Goal: Task Accomplishment & Management: Manage account settings

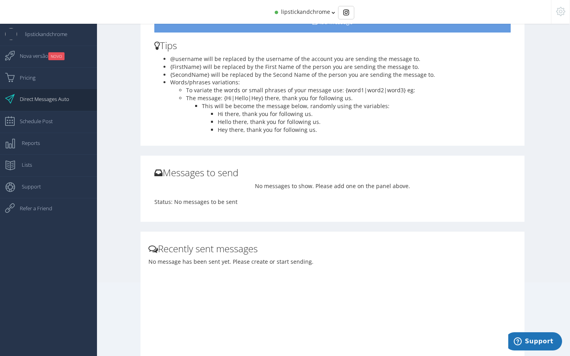
scroll to position [82, 0]
click at [56, 102] on span "Direct Messages Auto" at bounding box center [40, 99] width 57 height 20
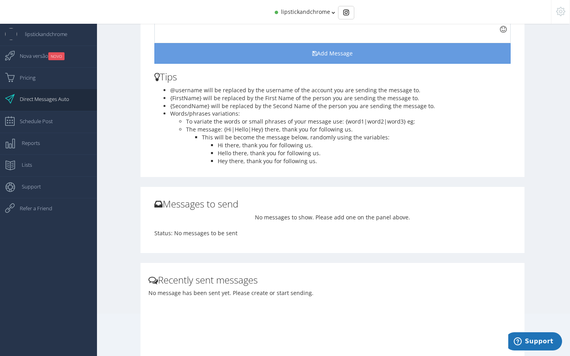
scroll to position [0, 0]
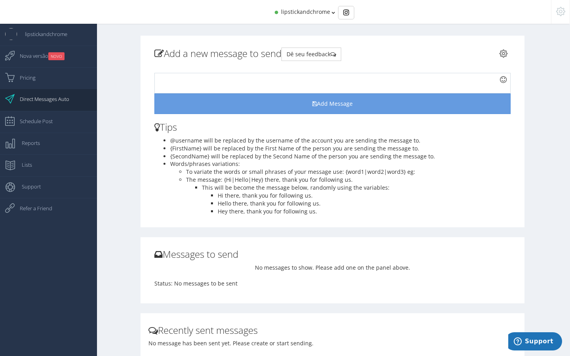
click at [328, 13] on span "lipstickandchrome" at bounding box center [305, 12] width 49 height 8
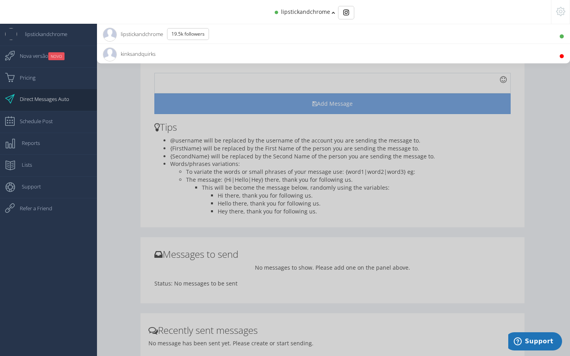
click at [293, 50] on li "kinksandquirks 14.1K Followers" at bounding box center [333, 54] width 473 height 20
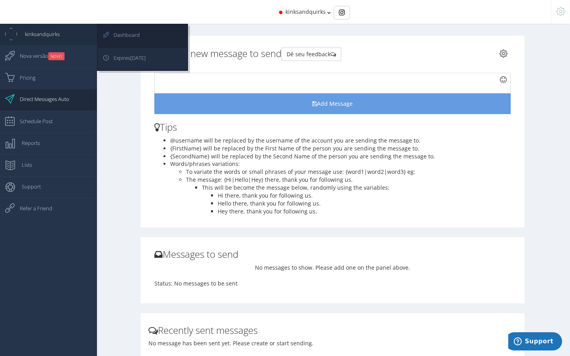
click at [118, 59] on span "Expires 10/10/2025" at bounding box center [126, 58] width 40 height 20
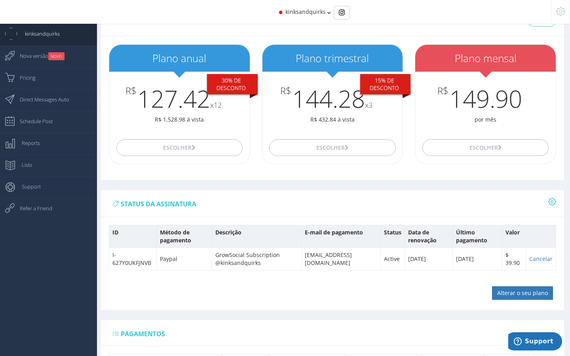
scroll to position [27, 0]
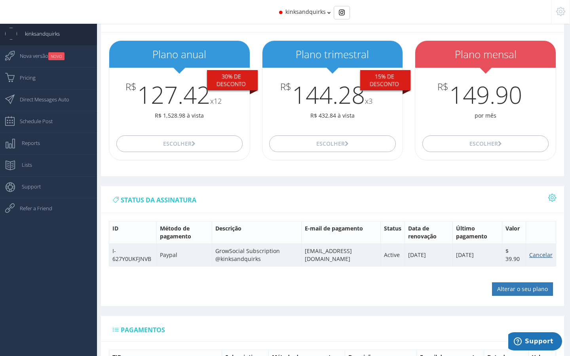
click at [544, 253] on link "Cancelar" at bounding box center [540, 255] width 23 height 8
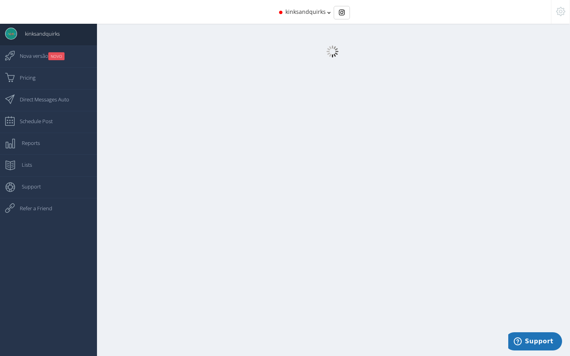
select select "359"
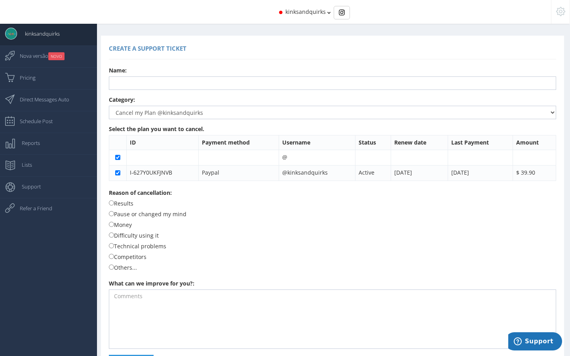
click at [129, 204] on label "Results" at bounding box center [121, 203] width 25 height 9
click at [114, 204] on input "Results" at bounding box center [111, 202] width 5 height 5
radio input "true"
click at [138, 81] on input "text" at bounding box center [332, 82] width 447 height 13
type input "[PERSON_NAME]"
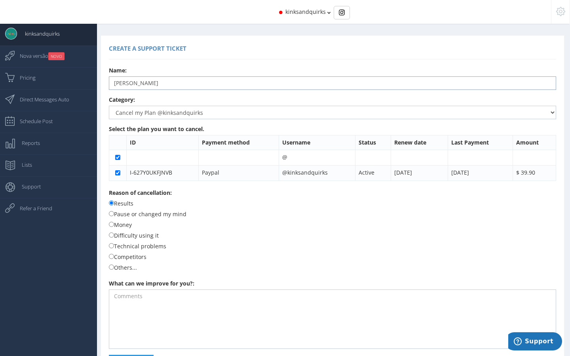
scroll to position [28, 0]
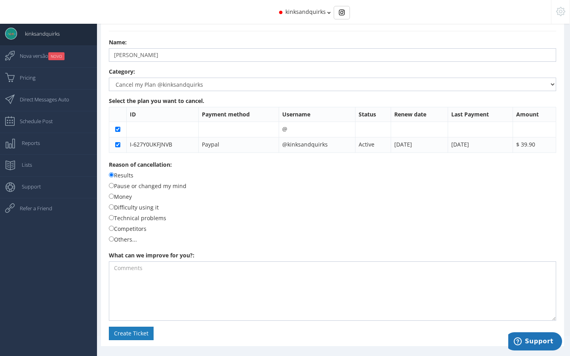
click at [137, 332] on button "Create Ticket" at bounding box center [131, 332] width 45 height 13
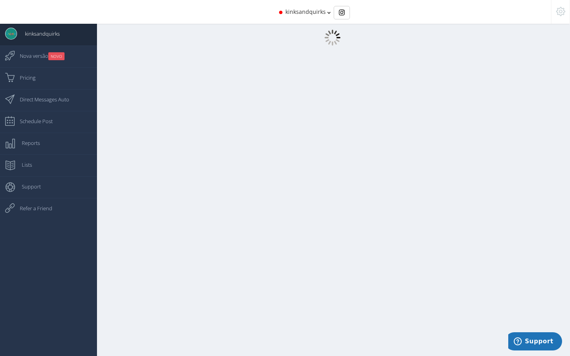
scroll to position [8, 0]
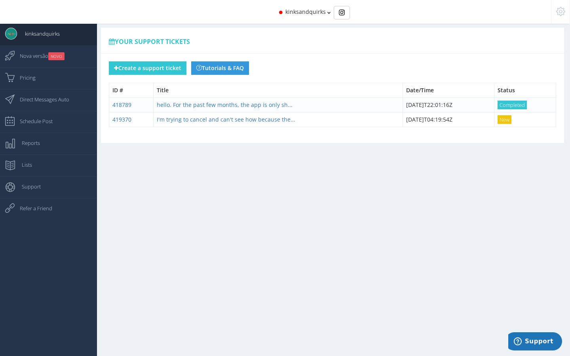
click at [315, 10] on span "kinksandquirks" at bounding box center [305, 12] width 40 height 8
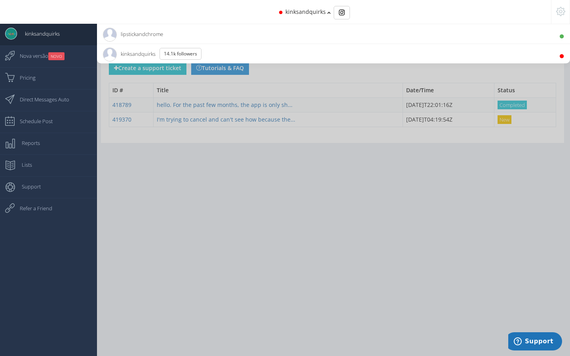
click at [286, 36] on li "lipstickandchrome 19.5K Followers" at bounding box center [333, 34] width 473 height 20
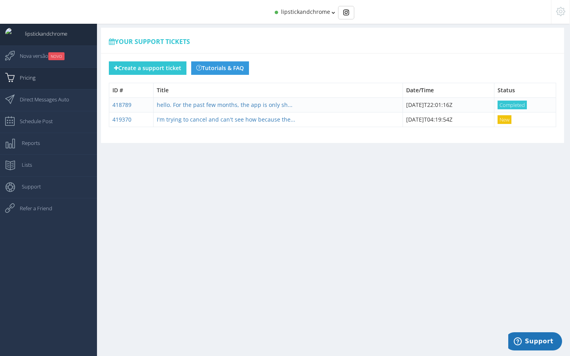
click at [50, 85] on link "Pricing" at bounding box center [48, 78] width 97 height 22
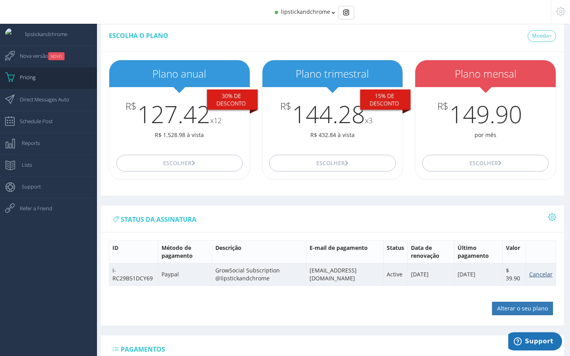
click at [543, 273] on link "Cancelar" at bounding box center [540, 274] width 23 height 8
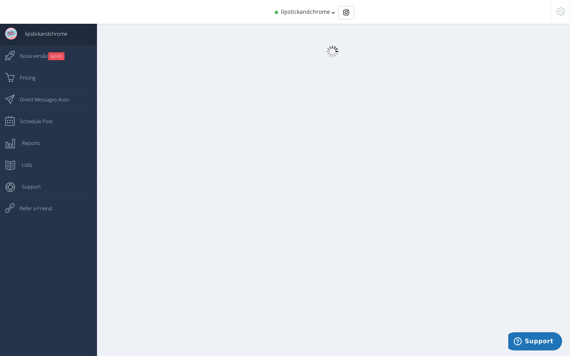
select select "359"
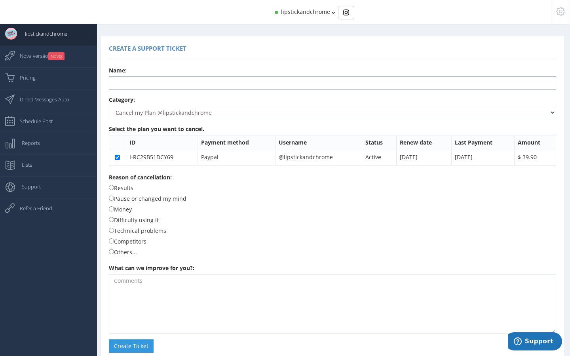
click at [198, 85] on input "text" at bounding box center [332, 82] width 447 height 13
type input "Jennifer Raines"
click at [127, 188] on label "Results" at bounding box center [121, 187] width 25 height 9
click at [114, 188] on input "Results" at bounding box center [111, 187] width 5 height 5
radio input "true"
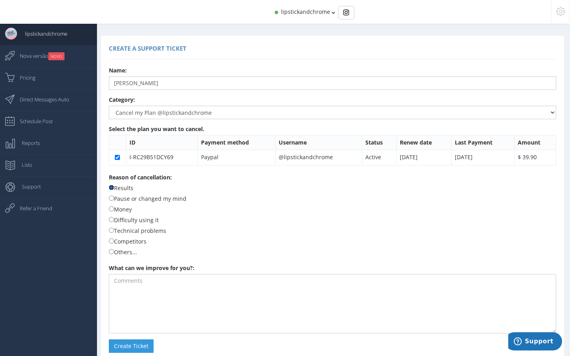
scroll to position [13, 0]
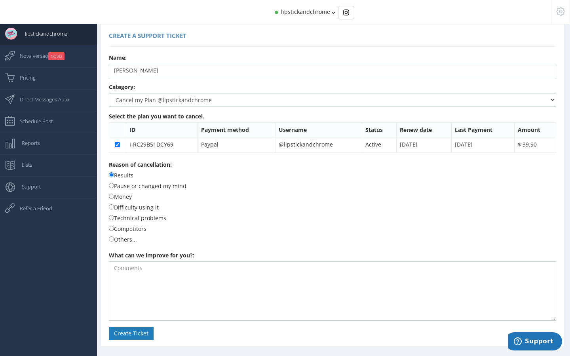
click at [139, 335] on button "Create Ticket" at bounding box center [131, 332] width 45 height 13
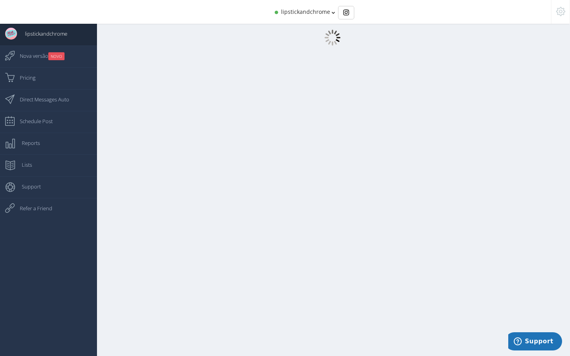
scroll to position [8, 0]
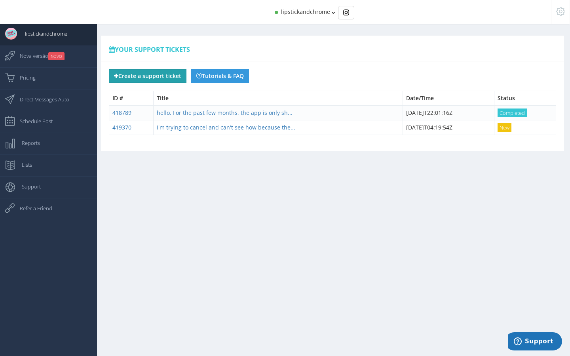
click at [165, 78] on button "Create a support ticket" at bounding box center [148, 75] width 78 height 13
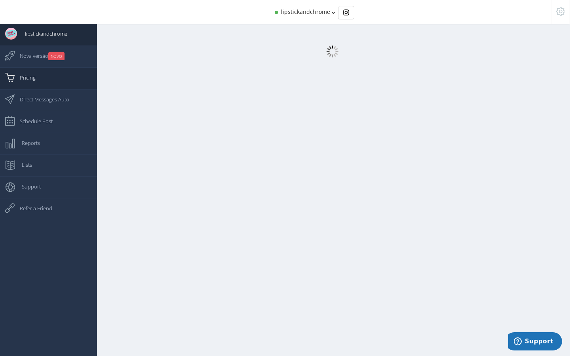
click at [25, 83] on span "Pricing" at bounding box center [24, 78] width 24 height 20
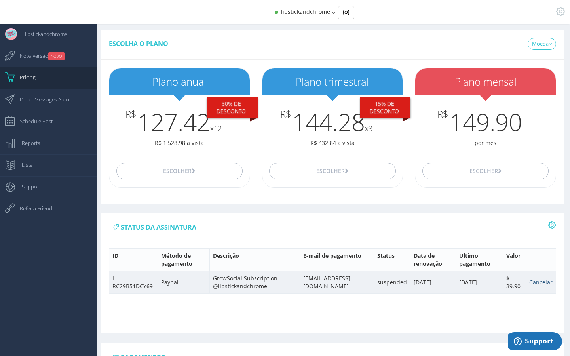
click at [538, 281] on link "Cancelar" at bounding box center [540, 282] width 23 height 8
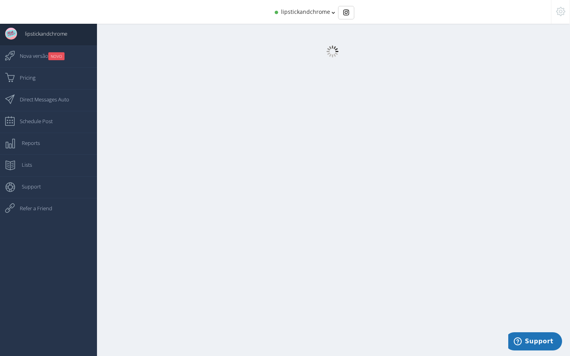
select select "359"
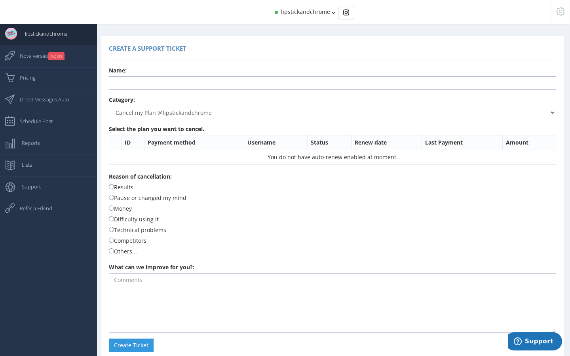
click at [180, 85] on input "text" at bounding box center [332, 82] width 447 height 13
type input "[PERSON_NAME]"
click at [122, 186] on label "Results" at bounding box center [121, 186] width 25 height 9
click at [114, 186] on input "Results" at bounding box center [111, 186] width 5 height 5
radio input "true"
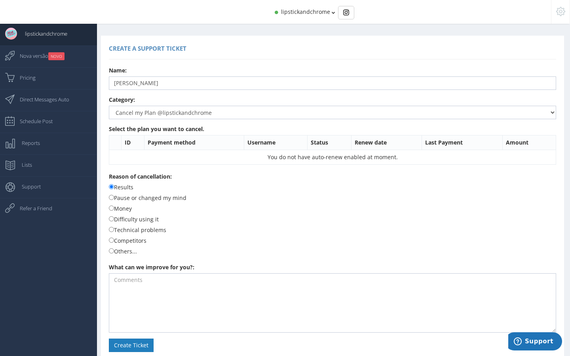
click at [129, 344] on button "Create Ticket" at bounding box center [131, 344] width 45 height 13
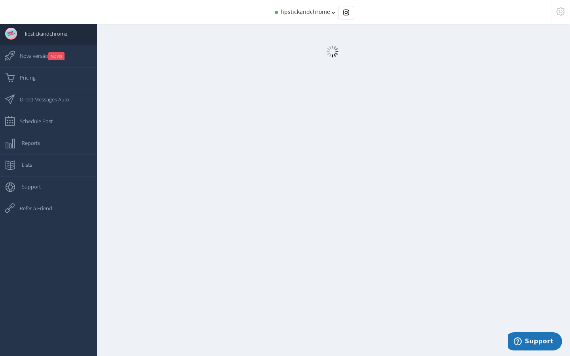
select select "359"
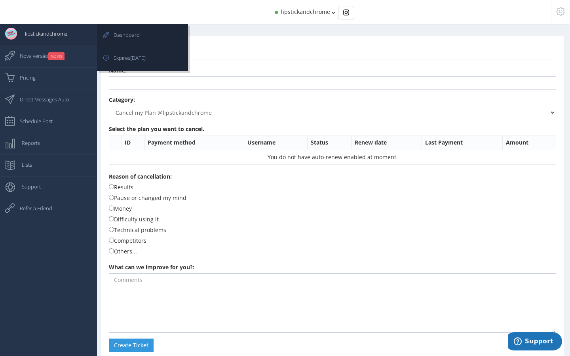
click at [36, 37] on span "lipstickandchrome" at bounding box center [42, 34] width 50 height 20
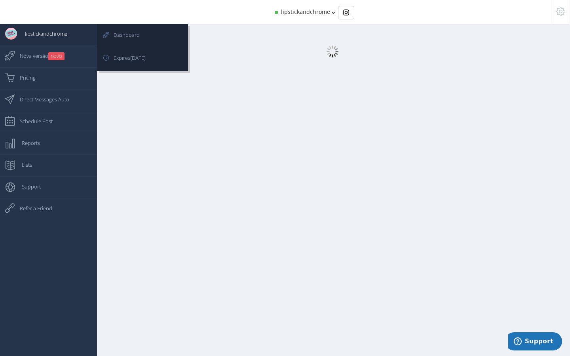
select select "[DEMOGRAPHIC_DATA]"
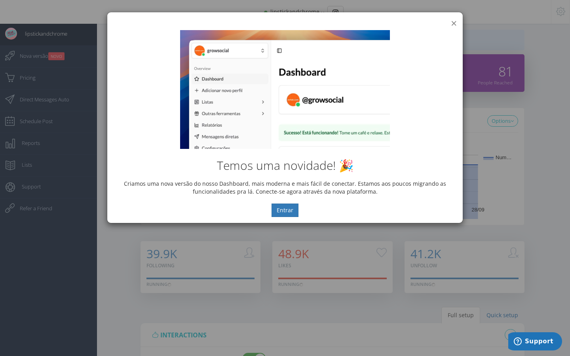
click at [451, 20] on button "×" at bounding box center [454, 23] width 6 height 11
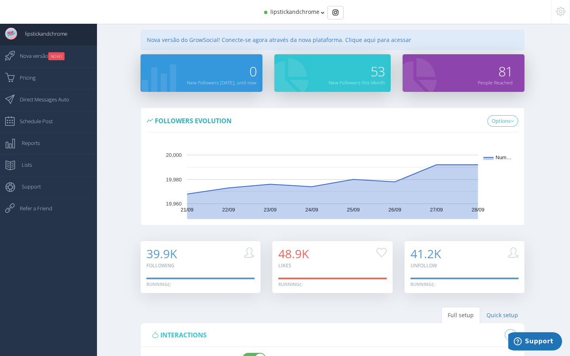
click at [316, 13] on span "lipstickandchrome" at bounding box center [294, 12] width 49 height 8
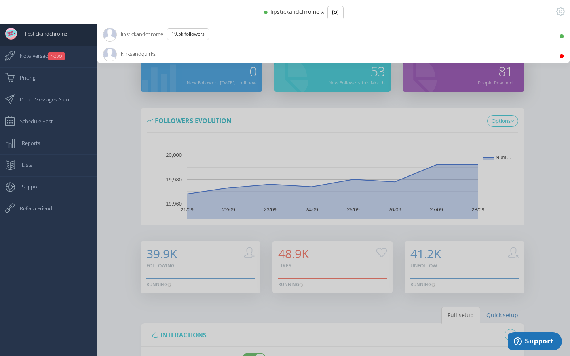
click at [259, 53] on li "kinksandquirks 14.1K Followers" at bounding box center [333, 54] width 473 height 20
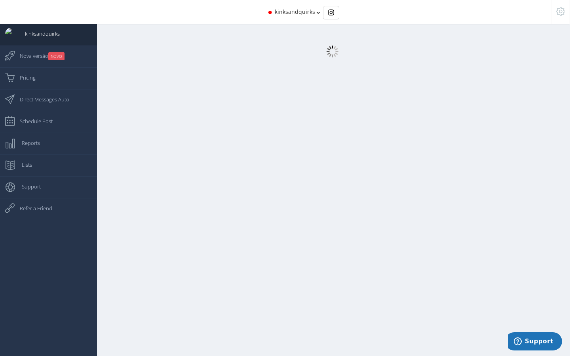
select select "[DEMOGRAPHIC_DATA]"
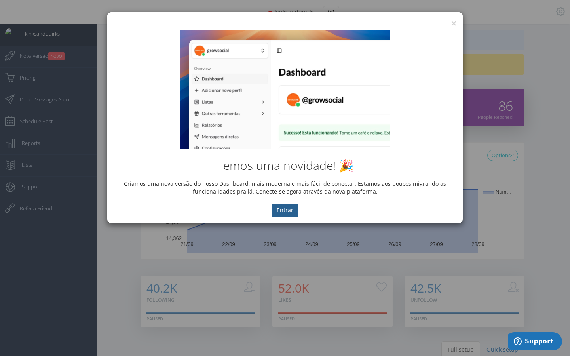
click at [275, 212] on button "Entrar" at bounding box center [284, 209] width 27 height 13
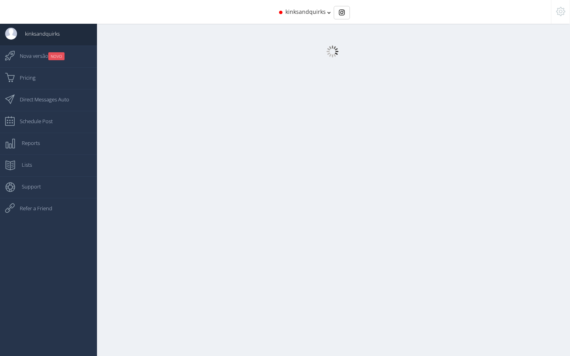
select select "[DEMOGRAPHIC_DATA]"
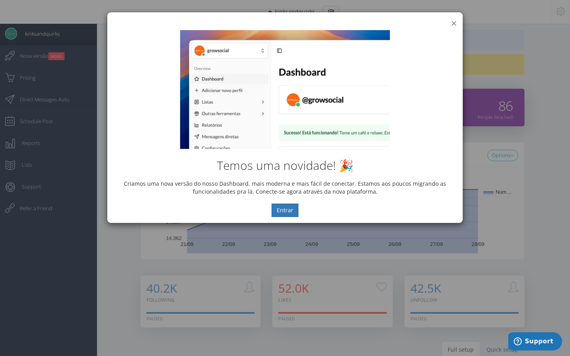
click at [453, 23] on button "×" at bounding box center [454, 23] width 6 height 11
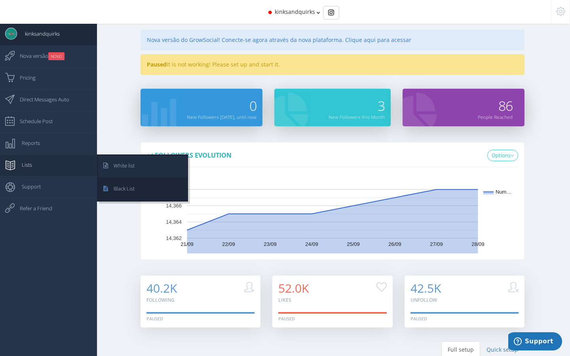
click at [118, 167] on span "White list" at bounding box center [120, 165] width 29 height 20
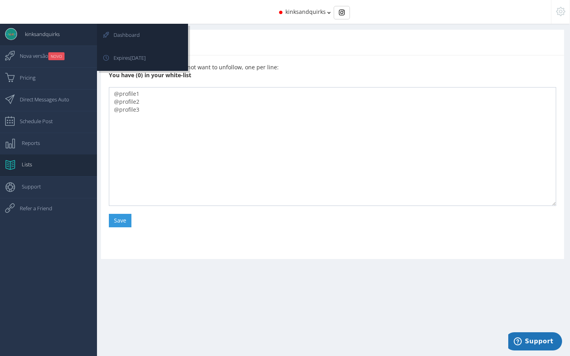
click at [27, 36] on span "kinksandquirks" at bounding box center [38, 34] width 43 height 20
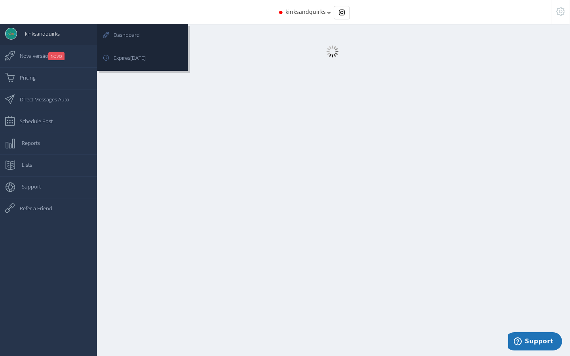
select select "[DEMOGRAPHIC_DATA]"
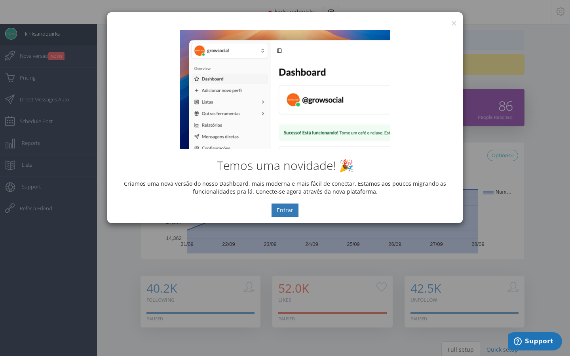
click at [451, 25] on div "Temos uma novidade! 🎉 Criamos uma nova versão do nosso Dashboard, mais moderna …" at bounding box center [284, 123] width 355 height 199
click at [455, 23] on button "×" at bounding box center [454, 23] width 6 height 11
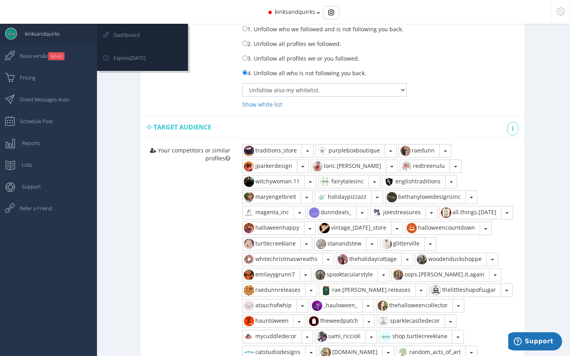
scroll to position [403, 0]
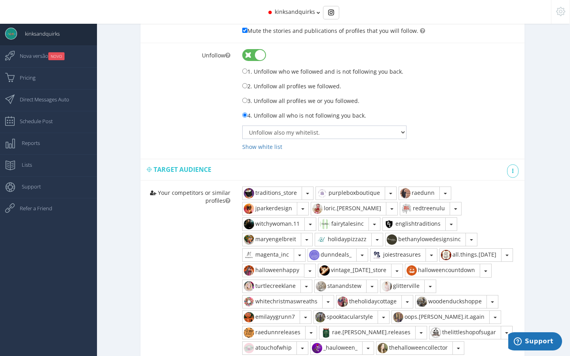
click at [296, 10] on span "kinksandquirks" at bounding box center [295, 12] width 40 height 8
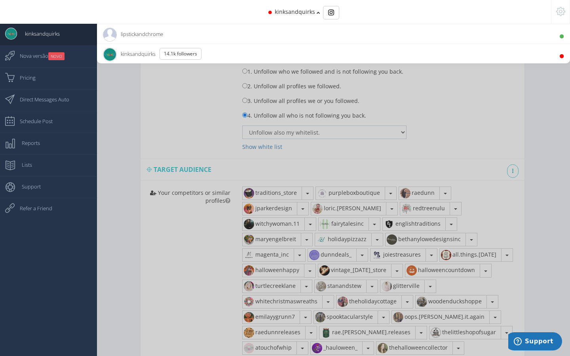
click at [223, 33] on li "lipstickandchrome 19.5K Followers" at bounding box center [333, 34] width 473 height 20
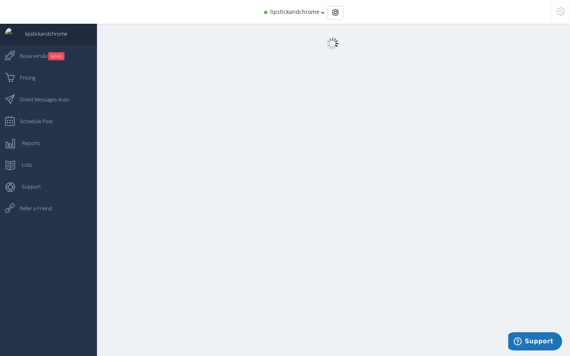
select select "[DEMOGRAPHIC_DATA]"
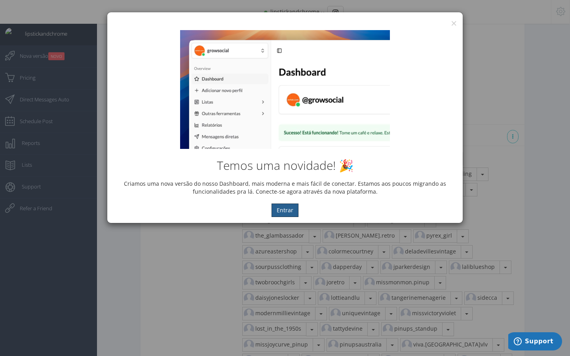
scroll to position [474, 0]
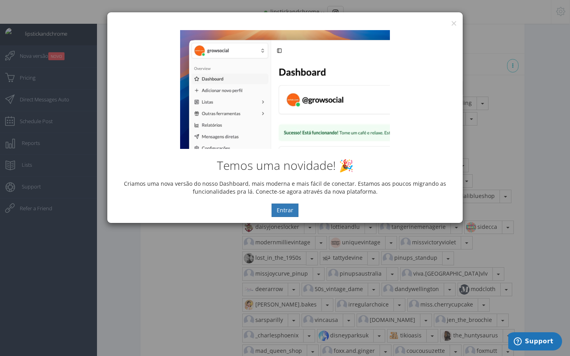
click at [453, 24] on div "Temos uma novidade! 🎉 Criamos uma nova versão do nosso Dashboard, mais moderna …" at bounding box center [284, 123] width 355 height 199
click at [454, 22] on button "×" at bounding box center [454, 23] width 6 height 11
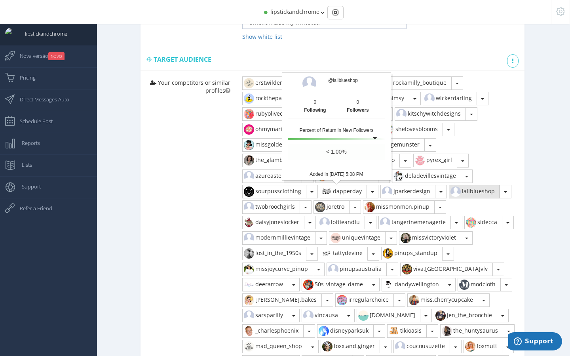
scroll to position [479, 0]
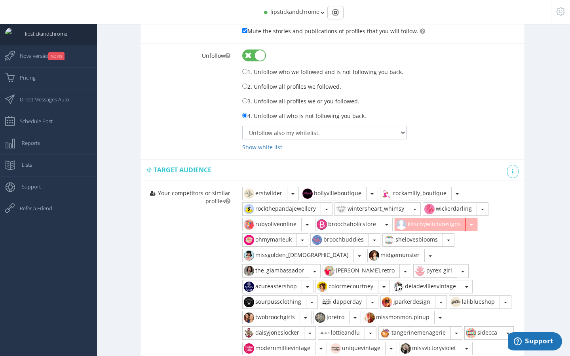
scroll to position [370, 0]
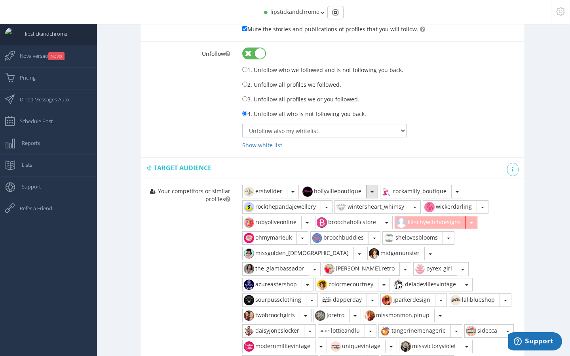
click at [374, 192] on button "button" at bounding box center [372, 191] width 12 height 13
click at [362, 207] on link "Remove" at bounding box center [335, 209] width 68 height 13
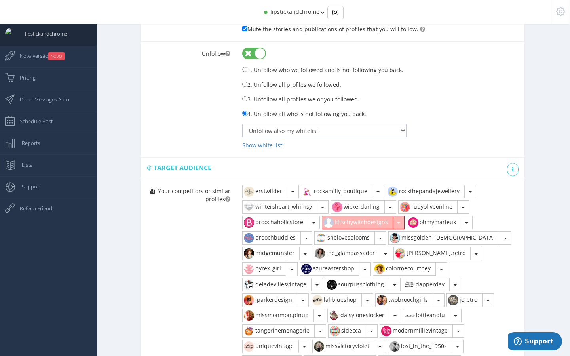
click at [401, 226] on button "button" at bounding box center [398, 222] width 12 height 13
click at [381, 240] on link "Remove" at bounding box center [356, 239] width 68 height 13
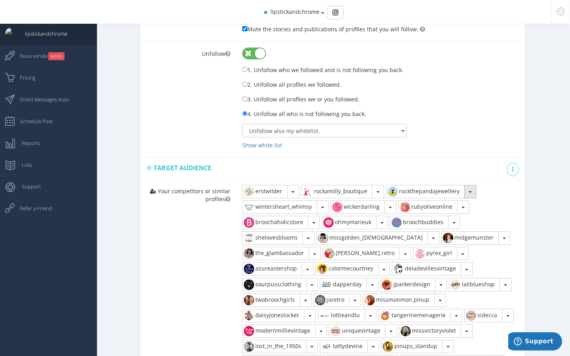
click at [472, 191] on span "button" at bounding box center [469, 192] width 3 height 2
click at [451, 210] on link "Remove" at bounding box center [420, 209] width 68 height 13
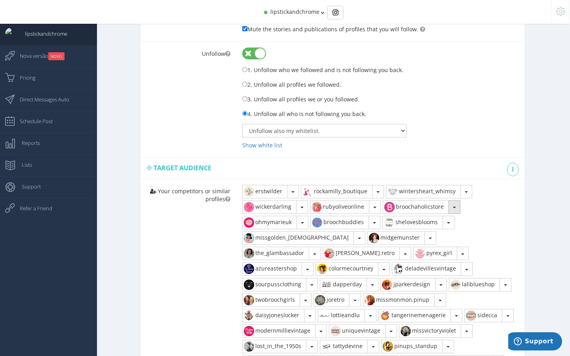
click at [455, 206] on button "button" at bounding box center [454, 206] width 12 height 13
click at [437, 227] on link "Remove" at bounding box center [417, 224] width 68 height 13
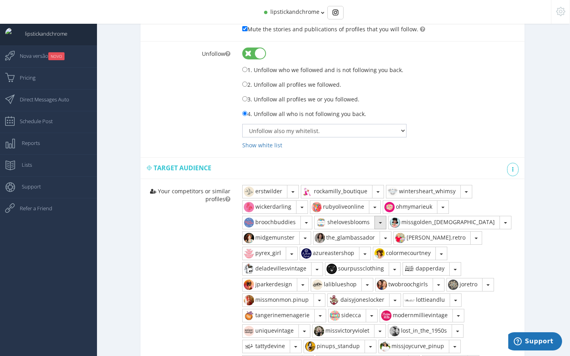
click at [383, 221] on button "button" at bounding box center [380, 222] width 12 height 13
click at [297, 246] on button "button" at bounding box center [292, 252] width 12 height 13
click at [311, 264] on link "Remove" at bounding box center [277, 270] width 68 height 13
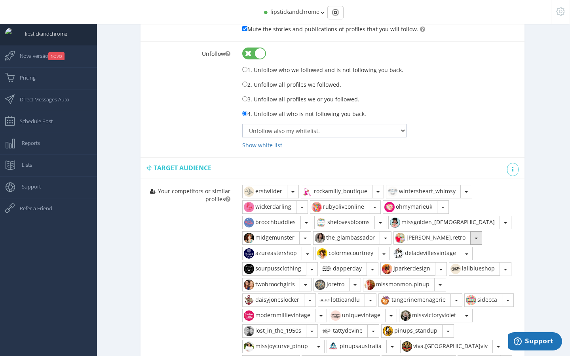
click at [474, 238] on span "button" at bounding box center [475, 238] width 3 height 2
click at [436, 256] on link "Remove" at bounding box center [428, 255] width 68 height 13
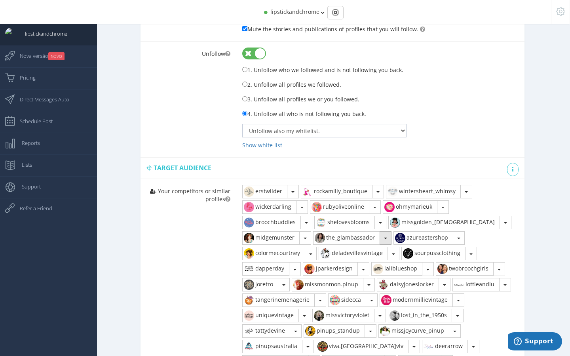
click at [387, 237] on button "button" at bounding box center [385, 237] width 12 height 13
click at [367, 259] on link "Remove" at bounding box center [347, 255] width 68 height 13
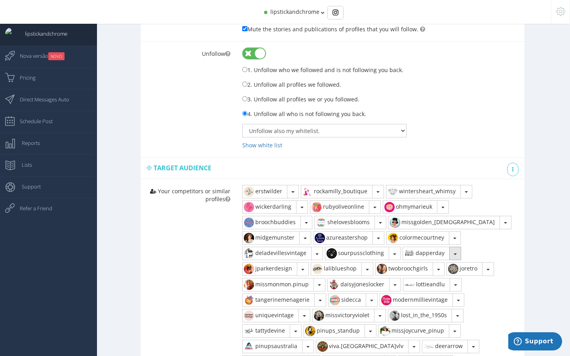
click at [455, 253] on button "button" at bounding box center [455, 252] width 12 height 13
click at [441, 268] on link "Remove" at bounding box center [437, 270] width 68 height 13
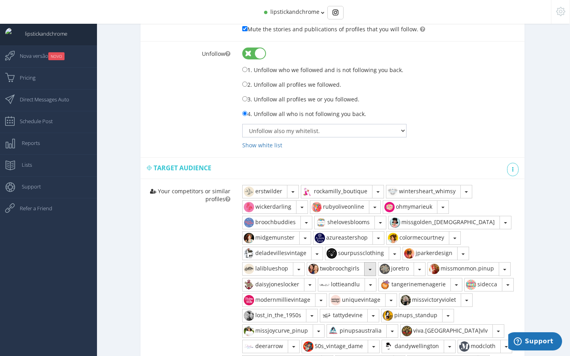
click at [372, 268] on button "button" at bounding box center [370, 268] width 12 height 13
click at [362, 286] on link "Remove" at bounding box center [341, 286] width 68 height 13
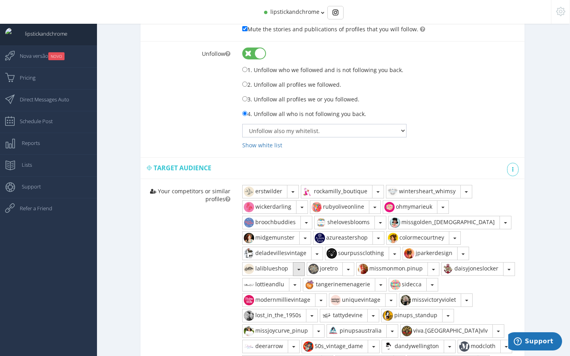
click at [299, 269] on span "button" at bounding box center [298, 270] width 3 height 2
click at [297, 286] on link "Remove" at bounding box center [277, 286] width 68 height 13
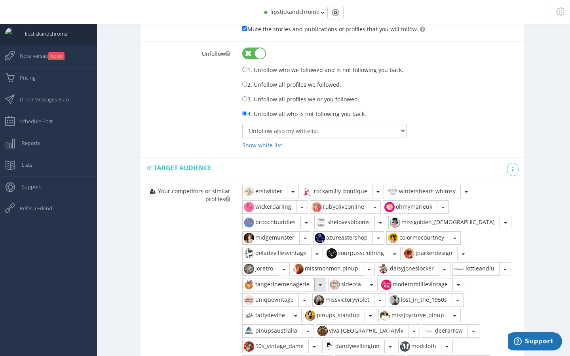
click at [319, 282] on button "button" at bounding box center [320, 284] width 12 height 13
click at [310, 302] on link "Remove" at bounding box center [277, 302] width 68 height 13
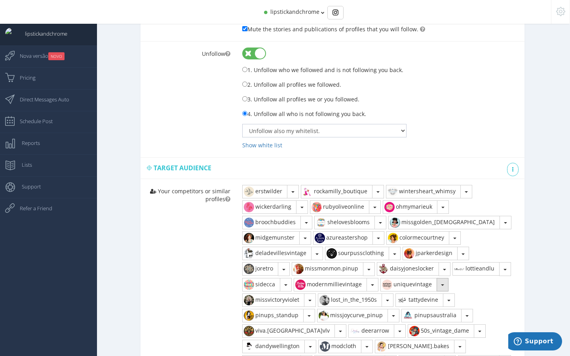
click at [443, 283] on button "button" at bounding box center [442, 284] width 12 height 13
click at [424, 301] on link "Remove" at bounding box center [415, 302] width 68 height 13
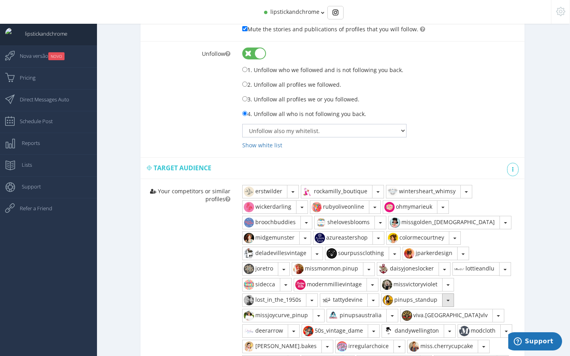
click at [450, 297] on button "button" at bounding box center [448, 299] width 12 height 13
click at [432, 314] on link "Remove" at bounding box center [415, 317] width 68 height 13
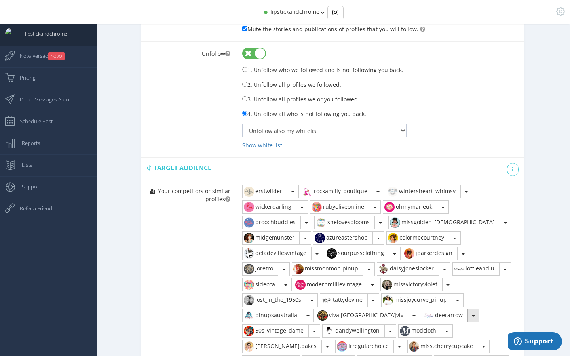
click at [467, 313] on button "button" at bounding box center [473, 315] width 12 height 13
click at [428, 331] on link "Remove" at bounding box center [456, 332] width 68 height 13
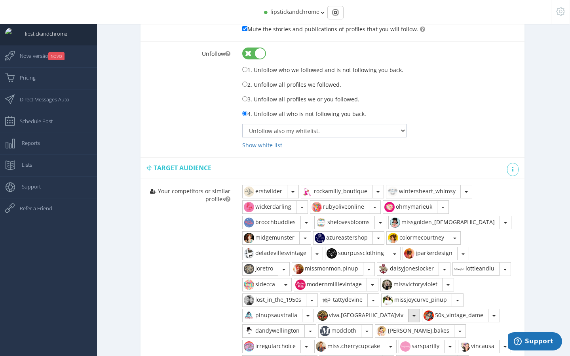
click at [408, 317] on button "button" at bounding box center [414, 315] width 12 height 13
click at [374, 332] on link "Remove" at bounding box center [350, 332] width 68 height 13
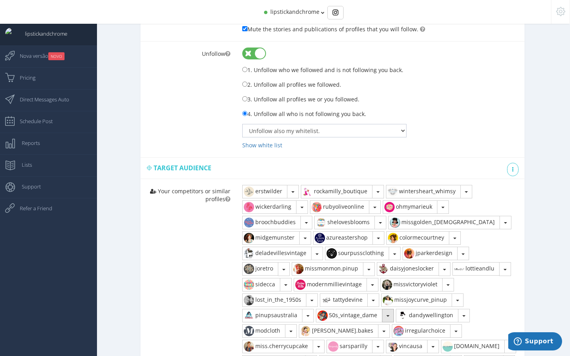
click at [385, 316] on button "button" at bounding box center [388, 315] width 12 height 13
click at [369, 332] on link "Remove" at bounding box center [350, 332] width 68 height 13
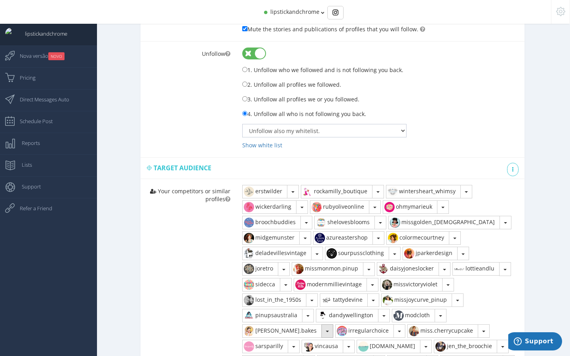
click at [321, 331] on button "button" at bounding box center [327, 330] width 12 height 13
click at [296, 349] on link "Remove" at bounding box center [277, 348] width 68 height 13
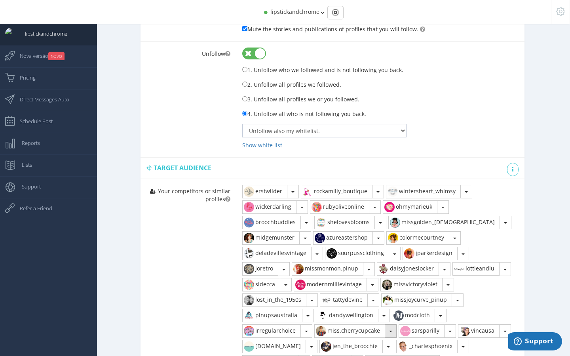
click at [389, 330] on button "button" at bounding box center [391, 330] width 12 height 13
click at [358, 349] on link "Remove" at bounding box center [349, 348] width 68 height 13
click at [306, 330] on button "button" at bounding box center [306, 330] width 12 height 13
click at [296, 346] on link "Remove" at bounding box center [277, 348] width 68 height 13
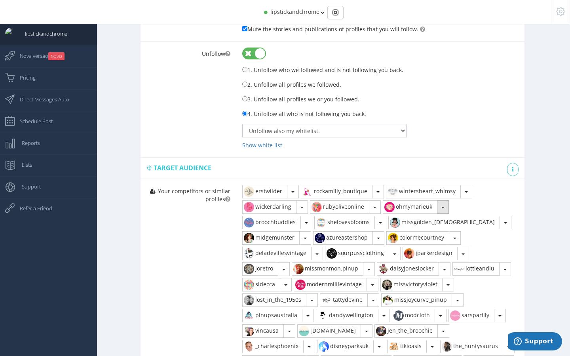
click at [444, 207] on span "button" at bounding box center [442, 208] width 3 height 2
click at [432, 222] on link "Remove" at bounding box center [417, 224] width 68 height 13
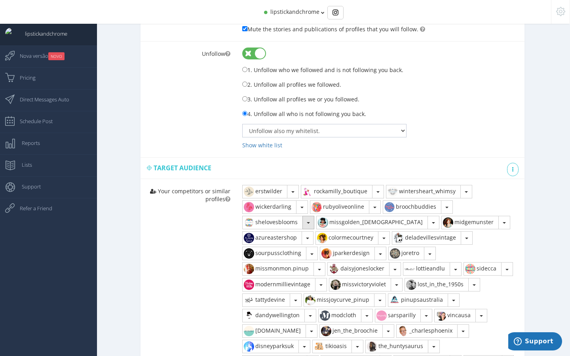
click at [310, 221] on button "button" at bounding box center [308, 222] width 12 height 13
click at [302, 240] on link "Remove" at bounding box center [277, 239] width 68 height 13
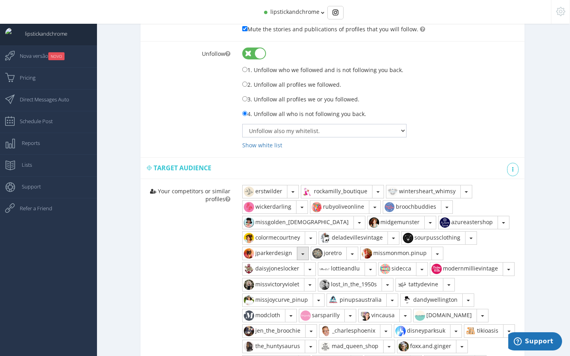
click at [302, 253] on span "button" at bounding box center [302, 254] width 3 height 2
click at [288, 271] on link "Remove" at bounding box center [277, 270] width 68 height 13
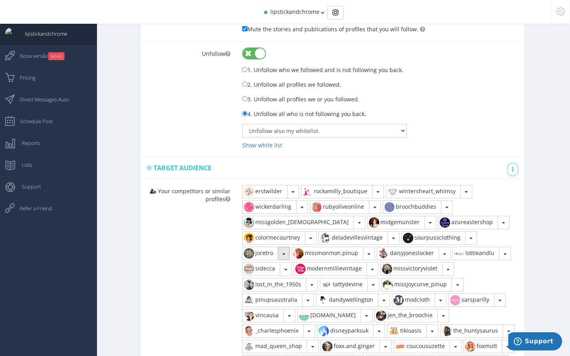
click at [287, 254] on button "button" at bounding box center [284, 252] width 12 height 13
click at [282, 269] on link "Remove" at bounding box center [277, 270] width 68 height 13
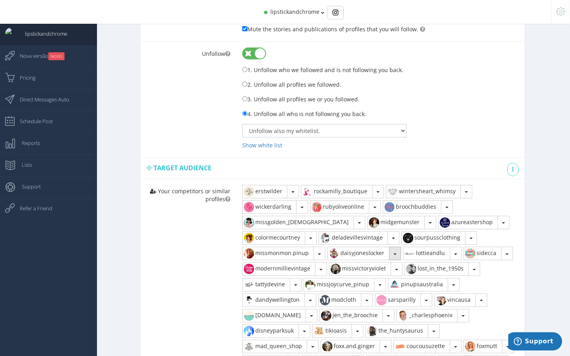
click at [398, 250] on button "button" at bounding box center [395, 252] width 12 height 13
click at [386, 269] on link "Remove" at bounding box center [362, 270] width 68 height 13
click at [434, 252] on button "button" at bounding box center [431, 252] width 12 height 13
click at [422, 267] on link "Remove" at bounding box center [422, 270] width 68 height 13
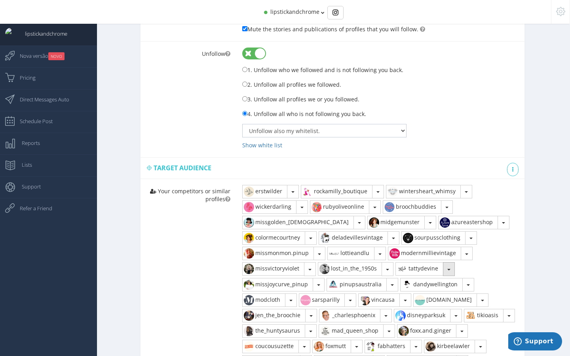
click at [452, 268] on button "button" at bounding box center [449, 268] width 12 height 13
click at [442, 284] on link "Remove" at bounding box center [430, 286] width 68 height 13
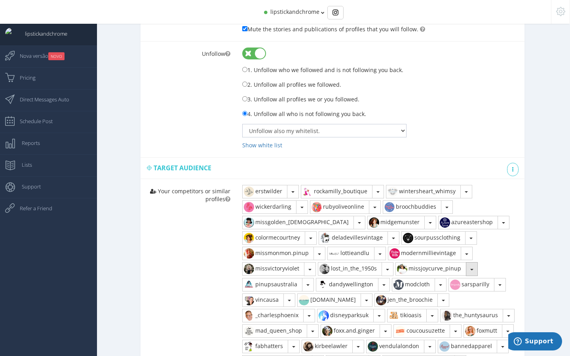
click at [474, 270] on button "button" at bounding box center [472, 268] width 12 height 13
click at [456, 285] on link "Remove" at bounding box center [430, 286] width 68 height 13
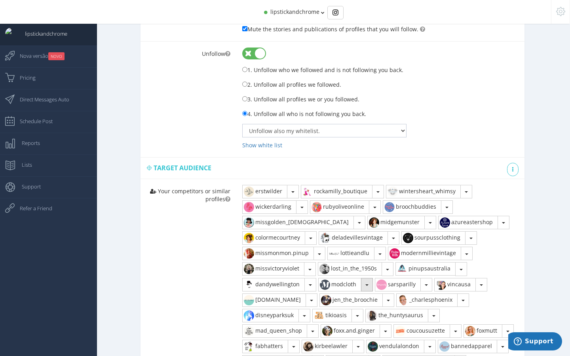
click at [367, 284] on span "button" at bounding box center [366, 285] width 3 height 2
click at [360, 299] on link "Remove" at bounding box center [352, 302] width 68 height 13
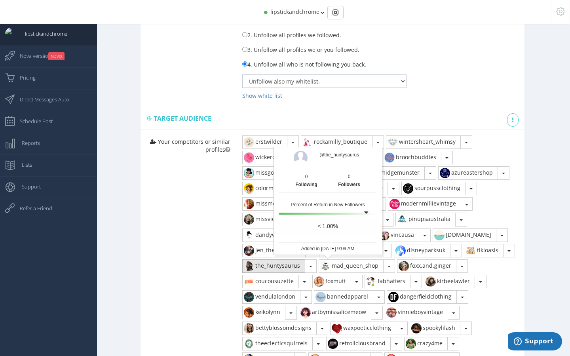
scroll to position [421, 0]
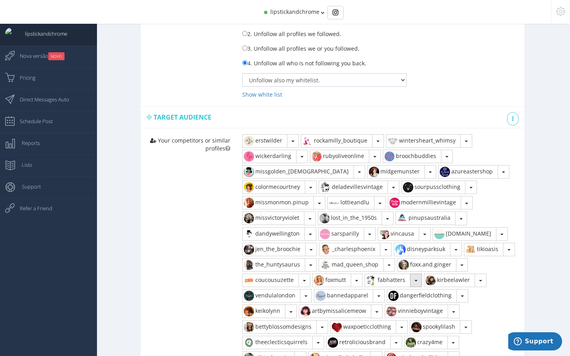
click at [417, 280] on span "button" at bounding box center [415, 281] width 3 height 2
click at [433, 297] on link "Remove" at bounding box center [399, 297] width 68 height 13
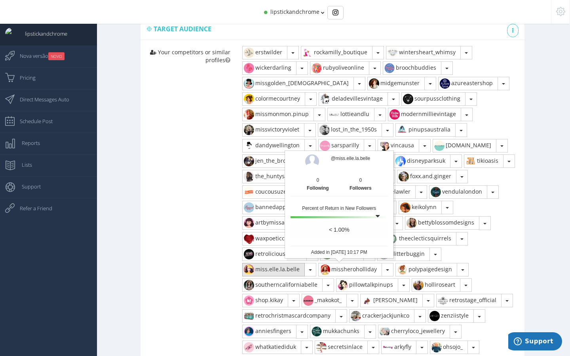
scroll to position [512, 0]
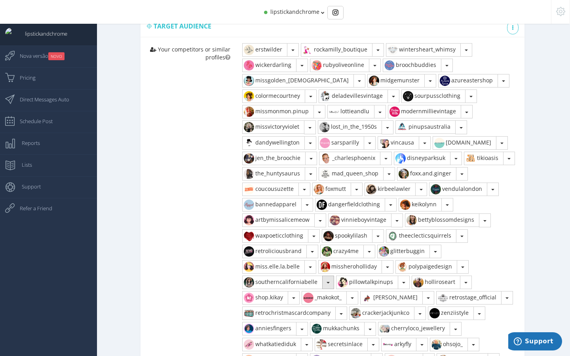
click at [334, 281] on button "button" at bounding box center [328, 281] width 12 height 13
click at [311, 300] on link "Remove" at bounding box center [277, 299] width 68 height 13
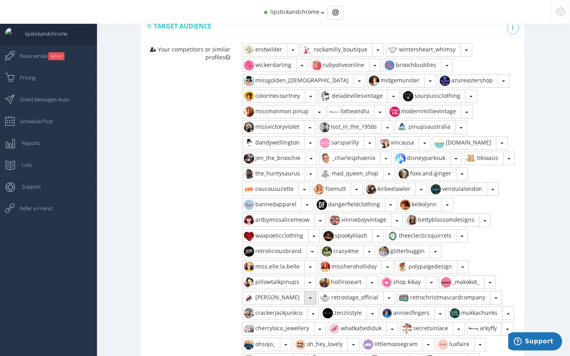
click at [316, 295] on button "button" at bounding box center [310, 297] width 12 height 13
click at [311, 315] on link "Remove" at bounding box center [277, 315] width 68 height 13
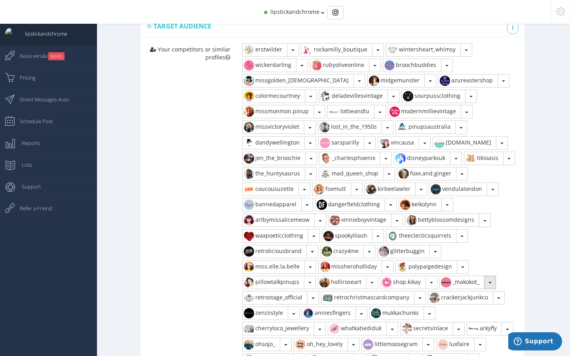
click at [484, 289] on button "button" at bounding box center [490, 281] width 12 height 13
click at [440, 307] on link "Remove" at bounding box center [474, 299] width 68 height 13
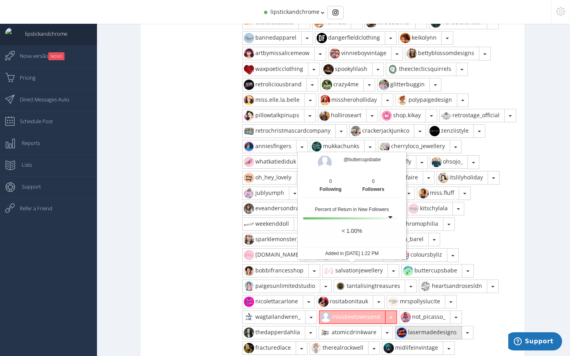
scroll to position [679, 0]
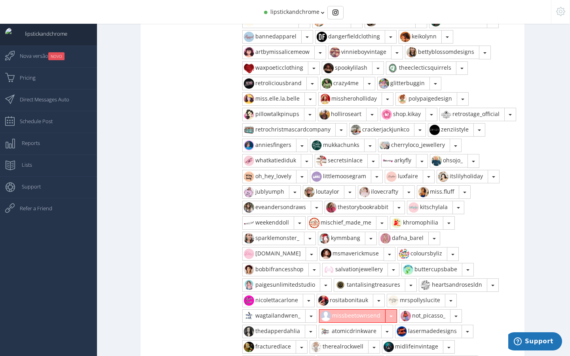
click at [389, 316] on span "button" at bounding box center [390, 316] width 3 height 2
click at [319, 331] on link "Remove" at bounding box center [353, 333] width 68 height 13
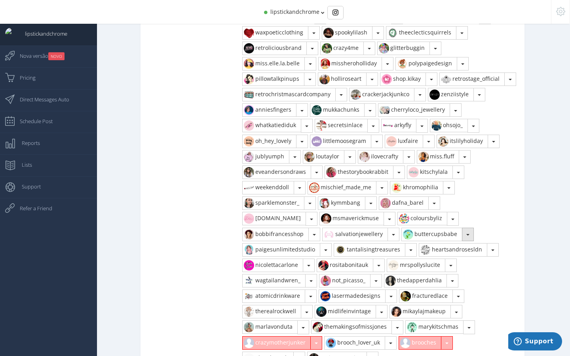
scroll to position [717, 0]
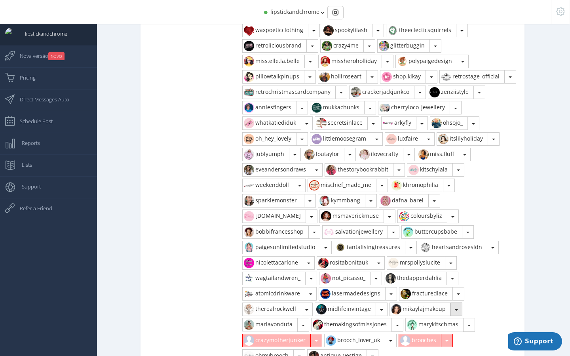
click at [450, 309] on button "button" at bounding box center [456, 308] width 12 height 13
click at [390, 324] on link "Remove" at bounding box center [424, 326] width 68 height 13
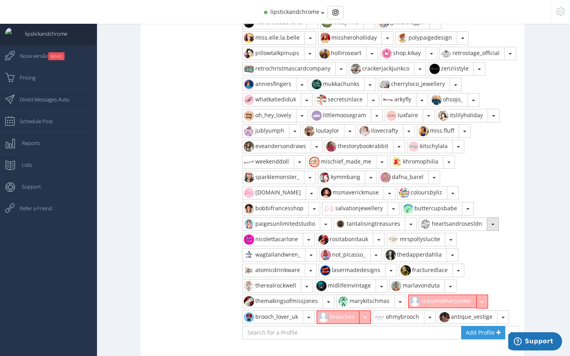
scroll to position [742, 0]
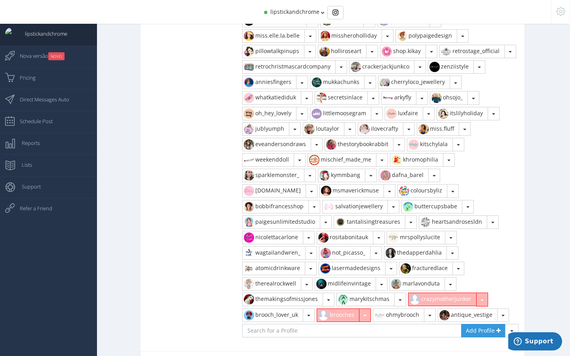
click at [476, 298] on button "button" at bounding box center [482, 298] width 12 height 13
click at [408, 314] on link "Remove" at bounding box center [442, 317] width 68 height 13
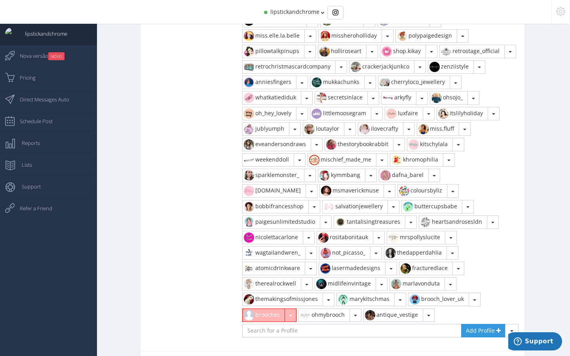
click at [296, 308] on button "button" at bounding box center [290, 314] width 12 height 13
click at [311, 326] on link "Remove" at bounding box center [277, 332] width 68 height 13
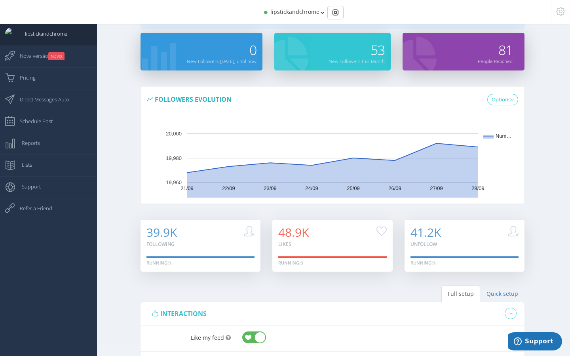
scroll to position [0, 0]
